Goal: Find specific page/section: Find specific page/section

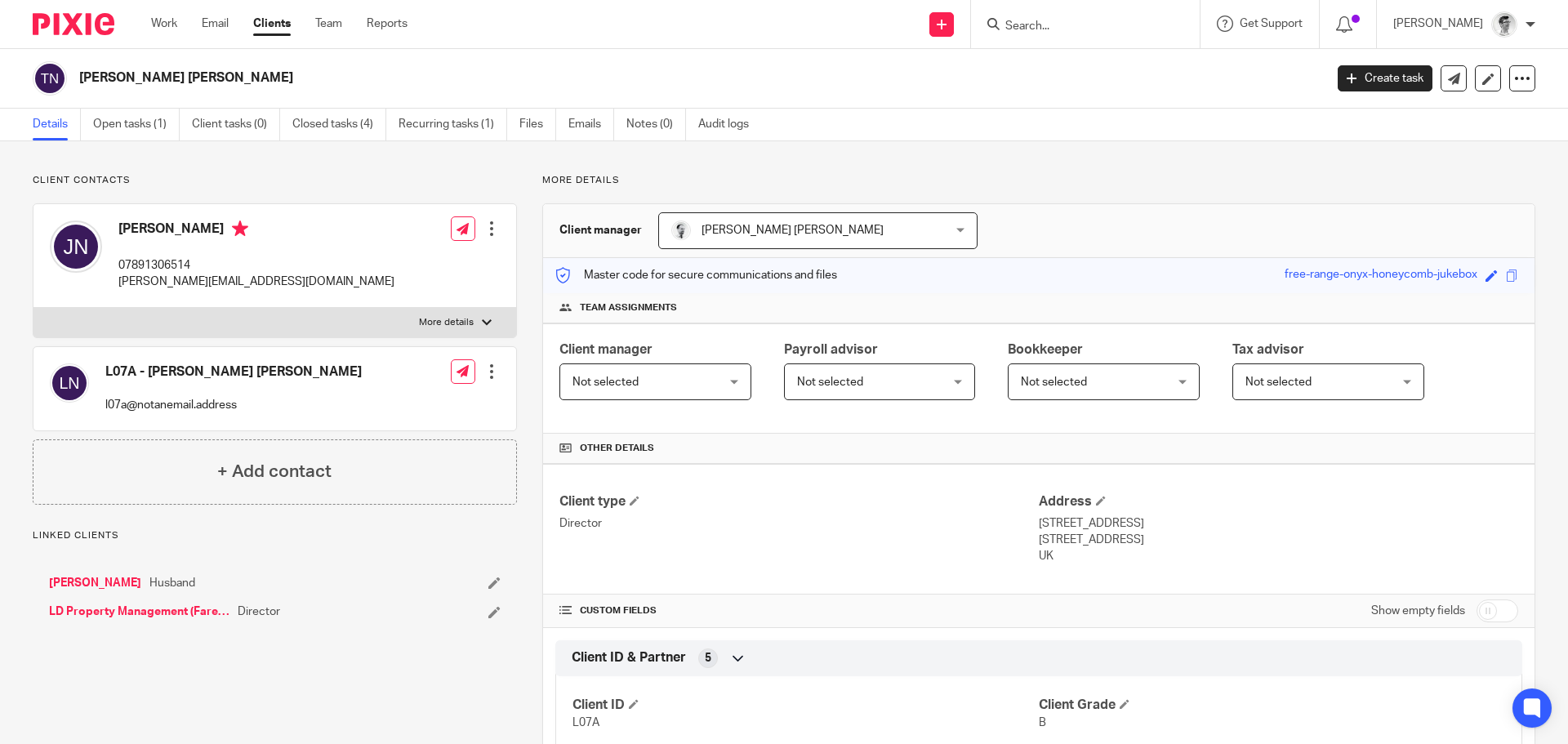
click at [1113, 28] on input "Search" at bounding box center [1078, 27] width 147 height 15
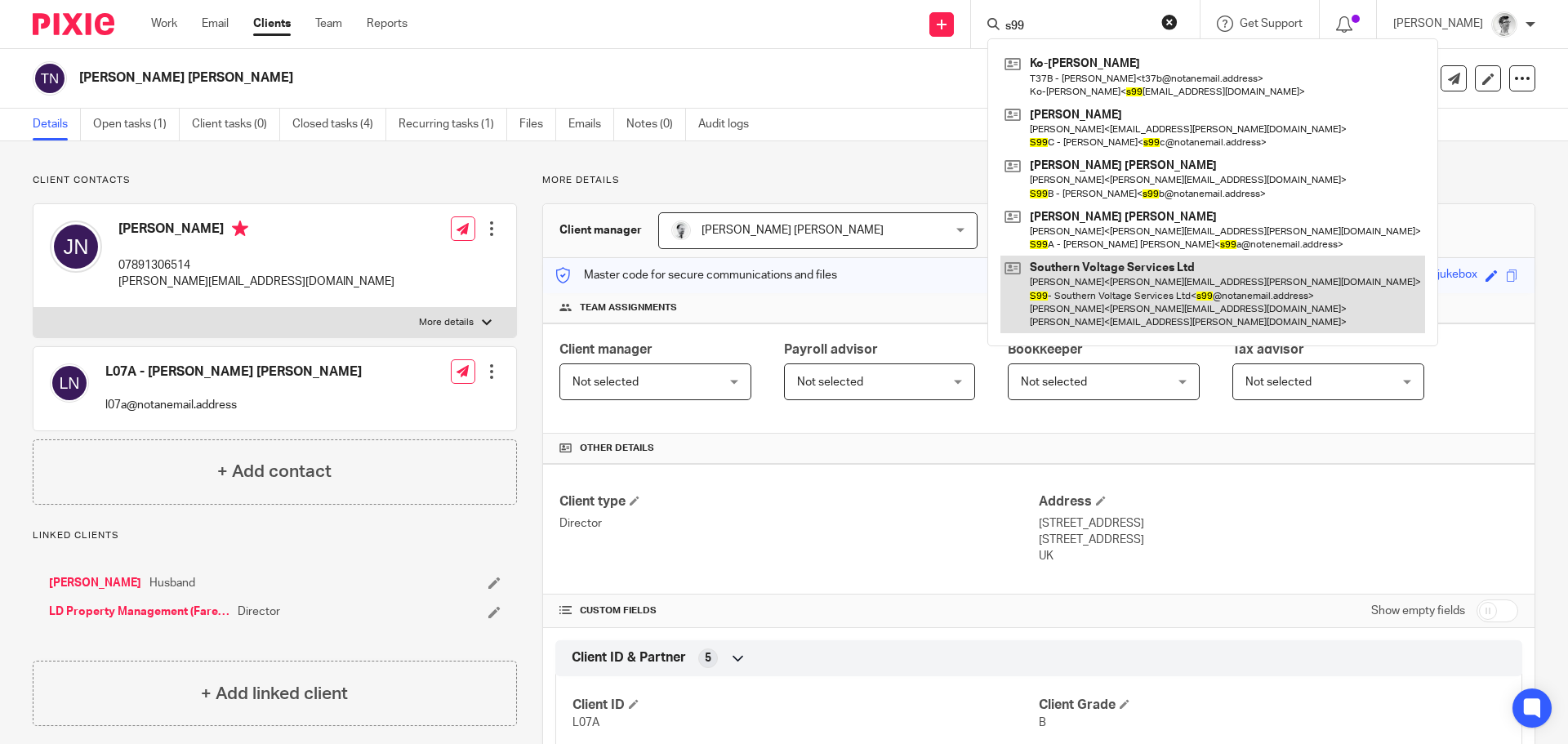
type input "s99"
click at [1096, 300] on link at bounding box center [1213, 294] width 425 height 78
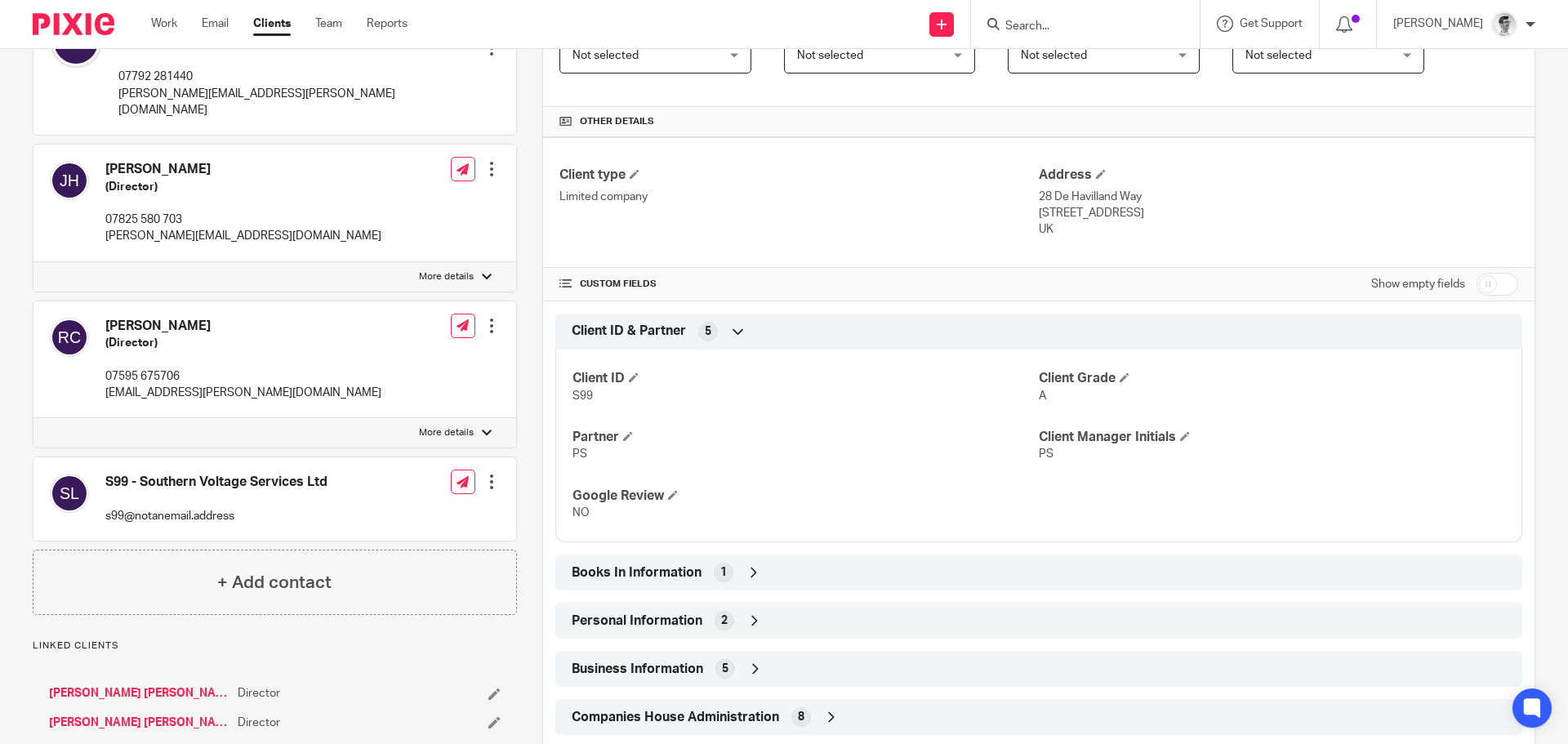
scroll to position [571, 0]
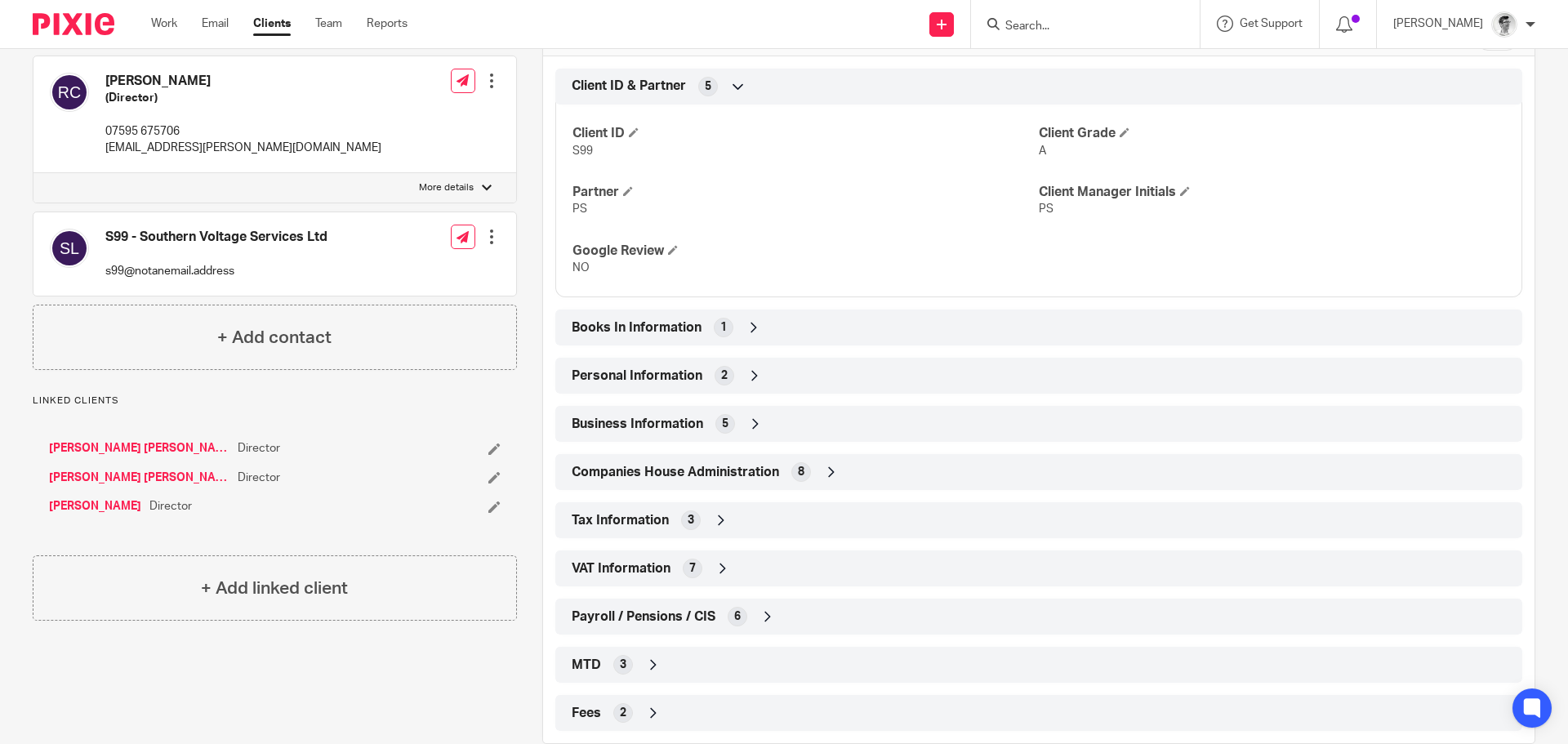
click at [159, 440] on link "[PERSON_NAME] [PERSON_NAME]" at bounding box center [139, 449] width 180 height 16
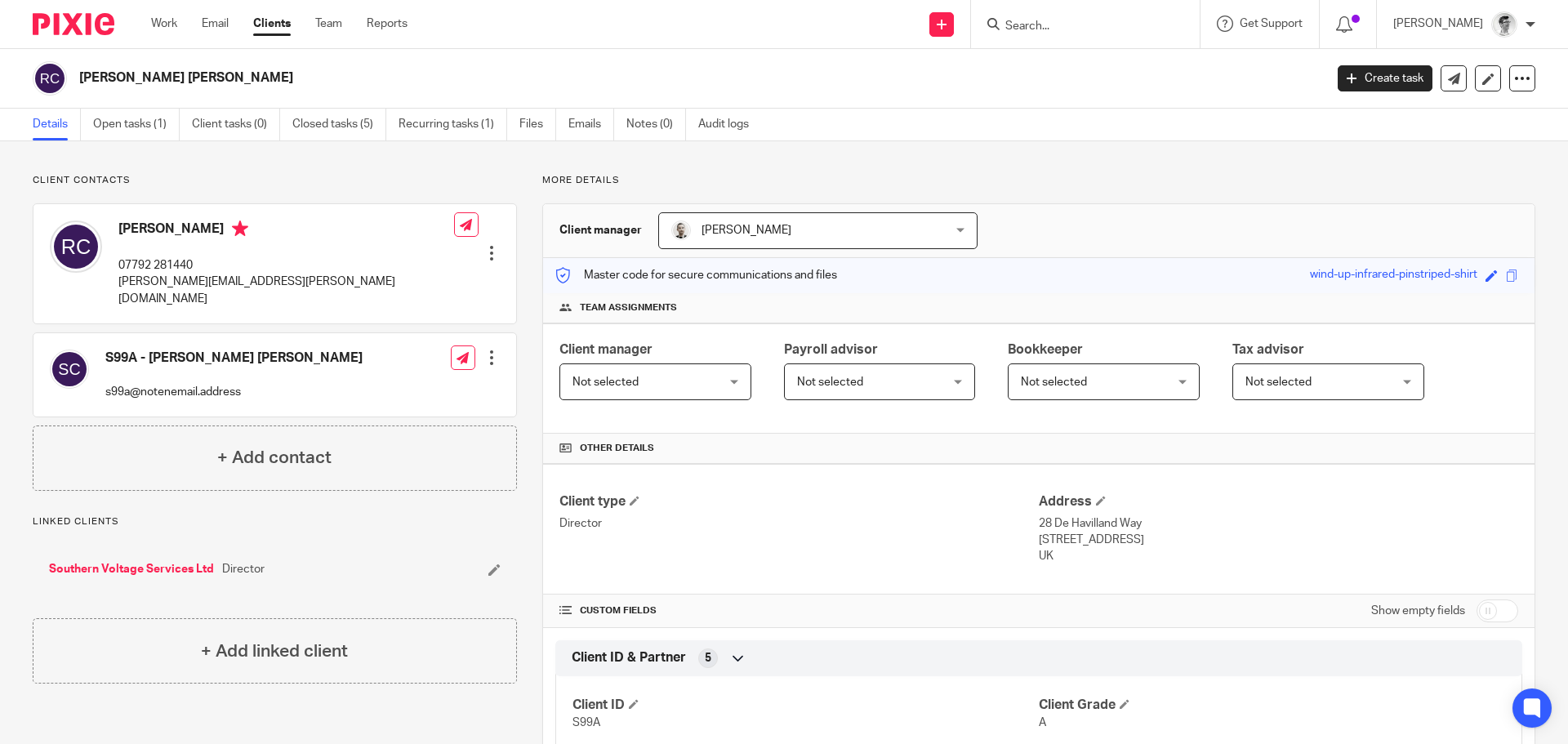
click at [205, 561] on link "Southern Voltage Services Ltd" at bounding box center [131, 569] width 165 height 16
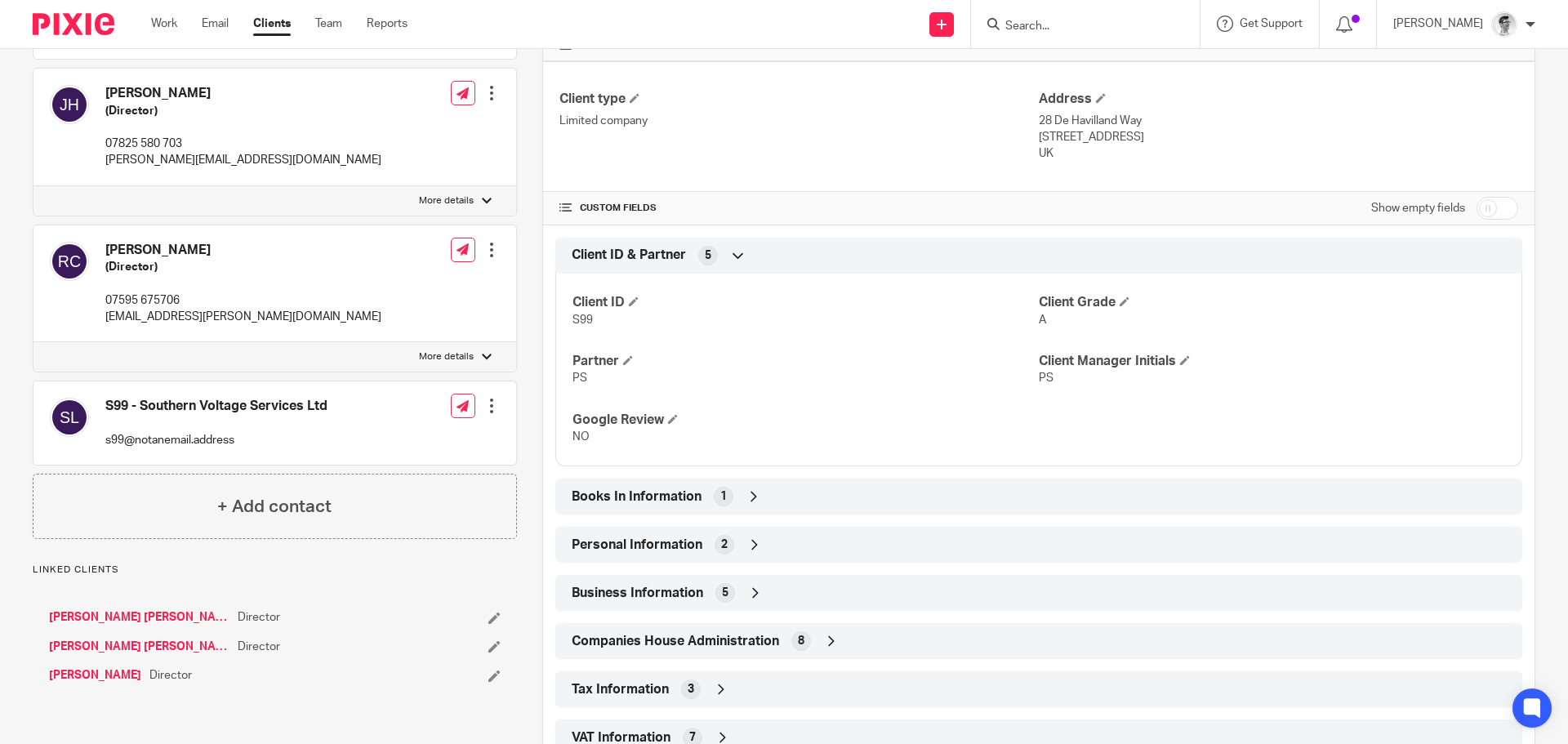
scroll to position [489, 0]
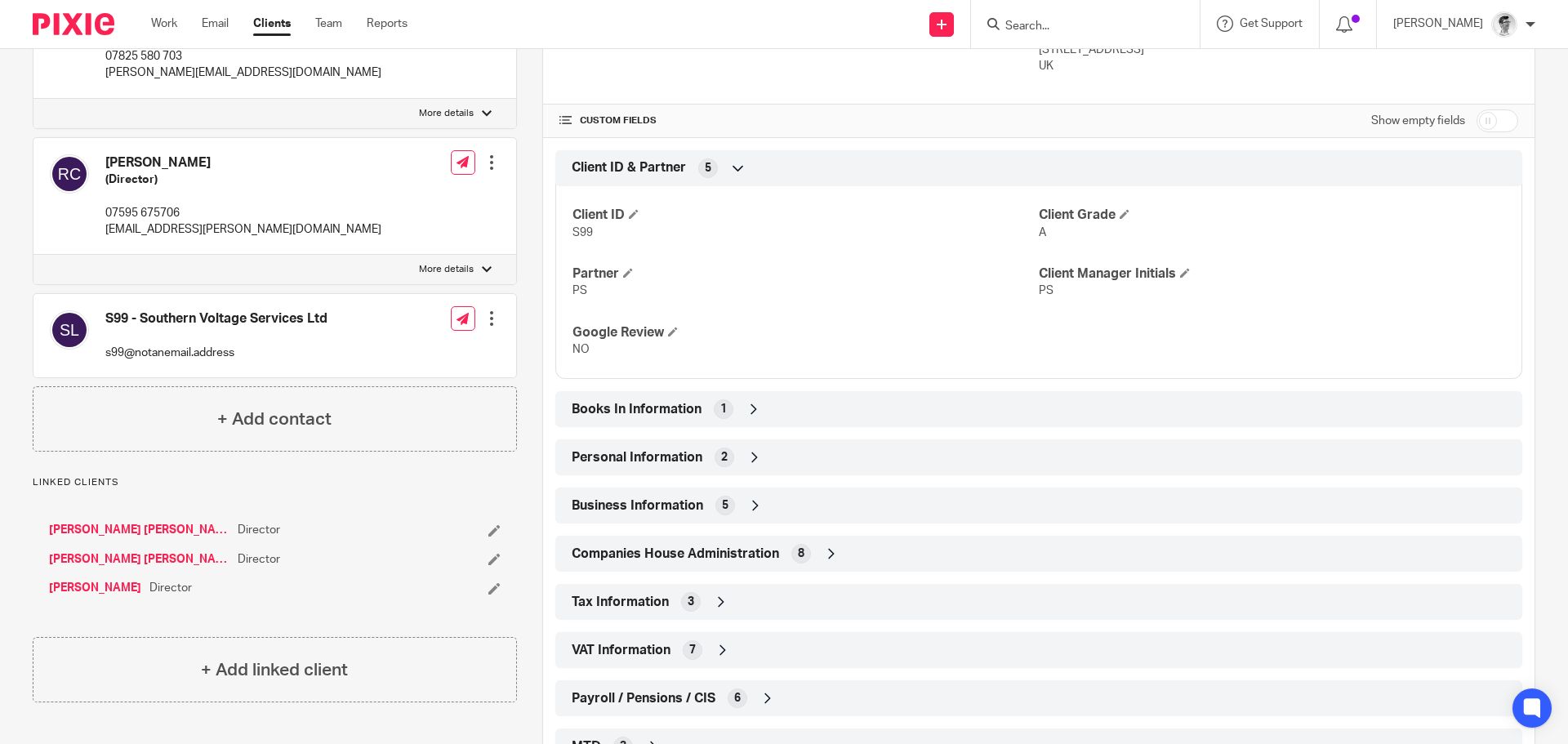
click at [139, 551] on link "Jacob Stephen Hedicker" at bounding box center [139, 559] width 180 height 16
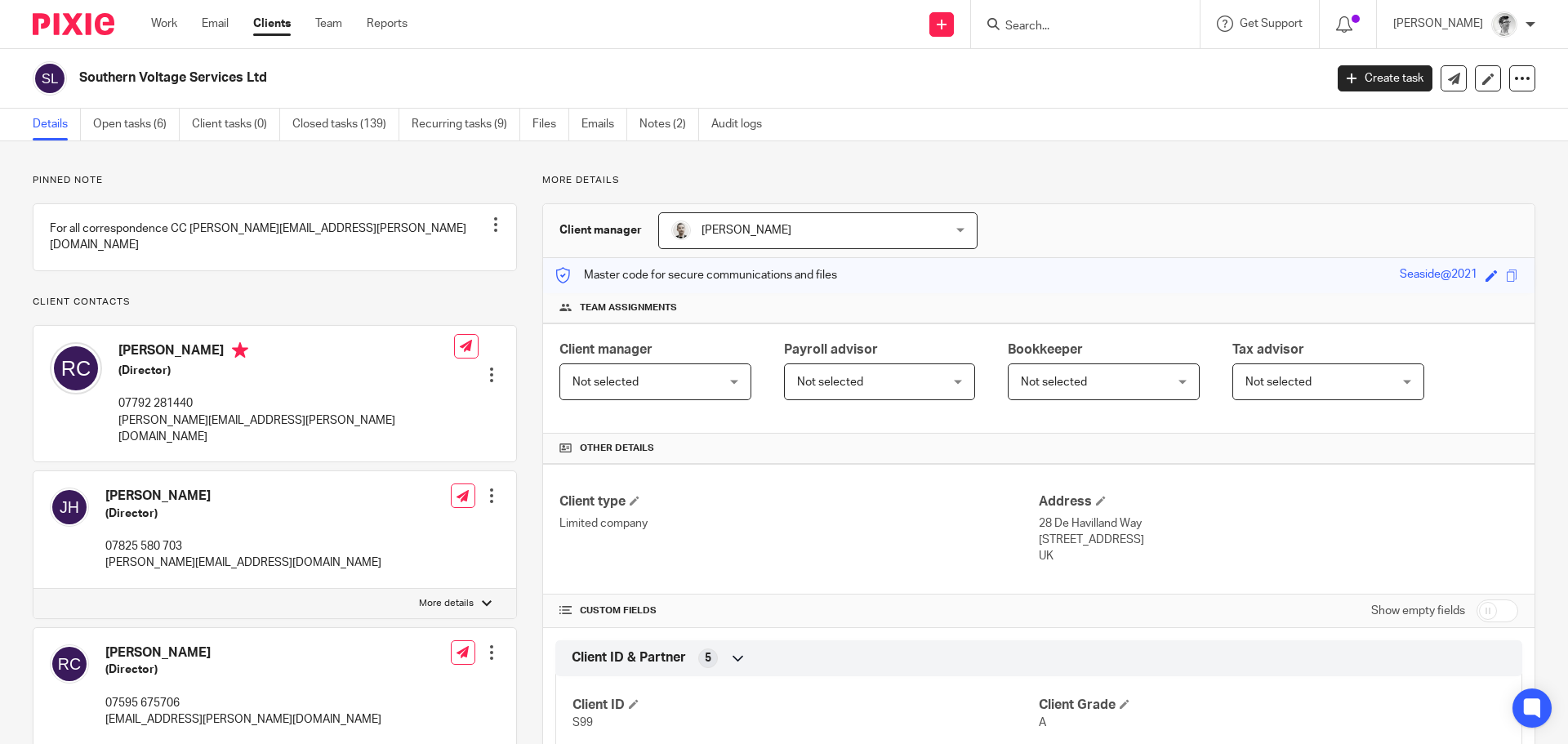
scroll to position [408, 0]
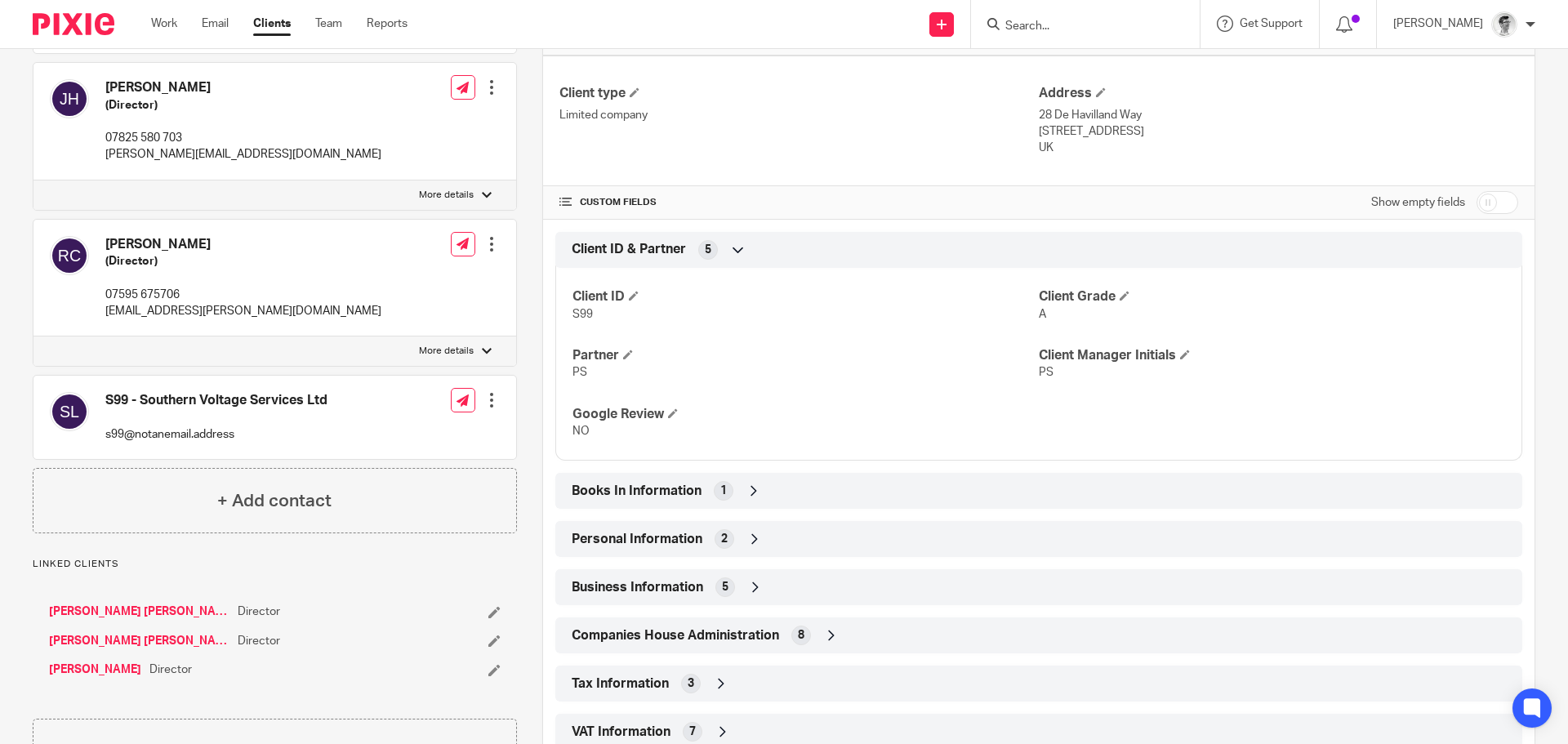
click at [114, 661] on link "[PERSON_NAME]" at bounding box center [95, 670] width 93 height 16
